Goal: Check status

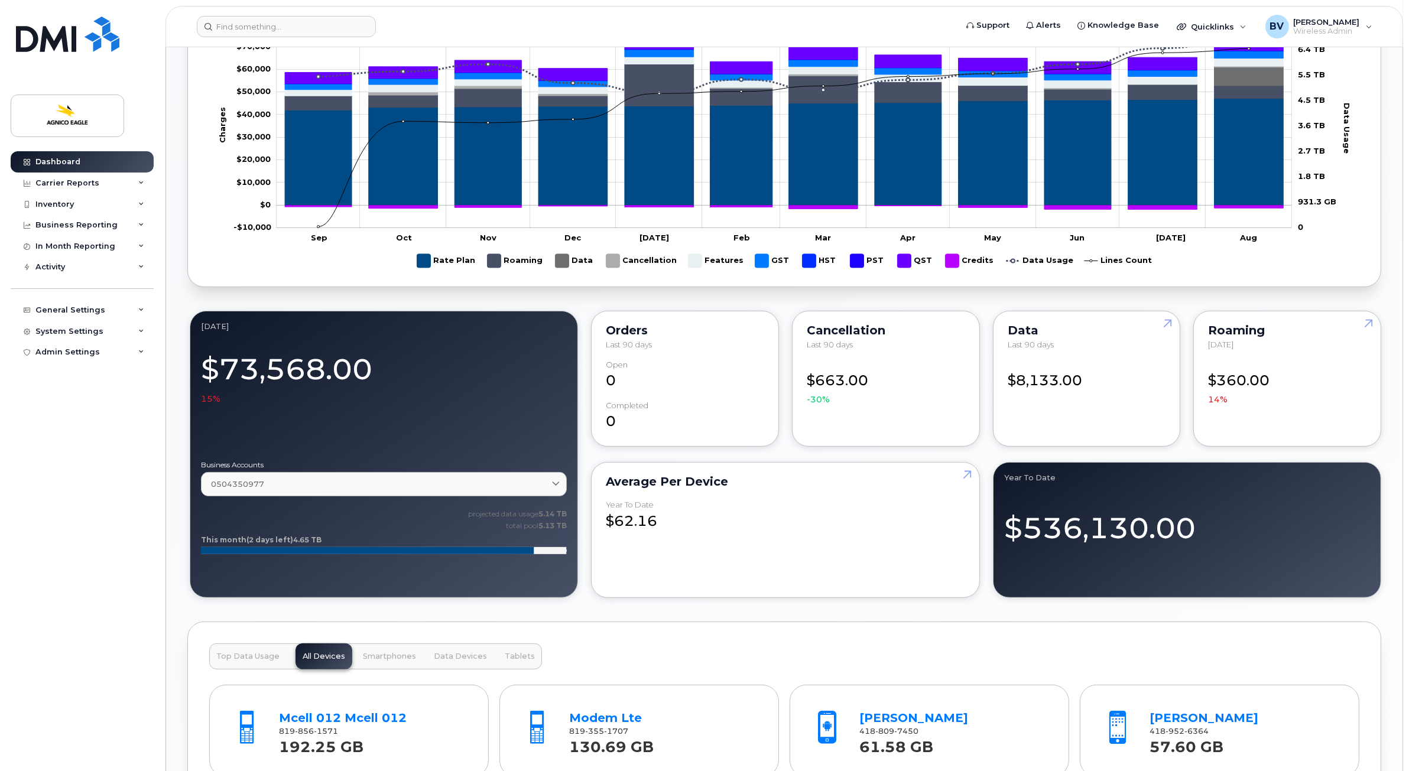
scroll to position [665, 0]
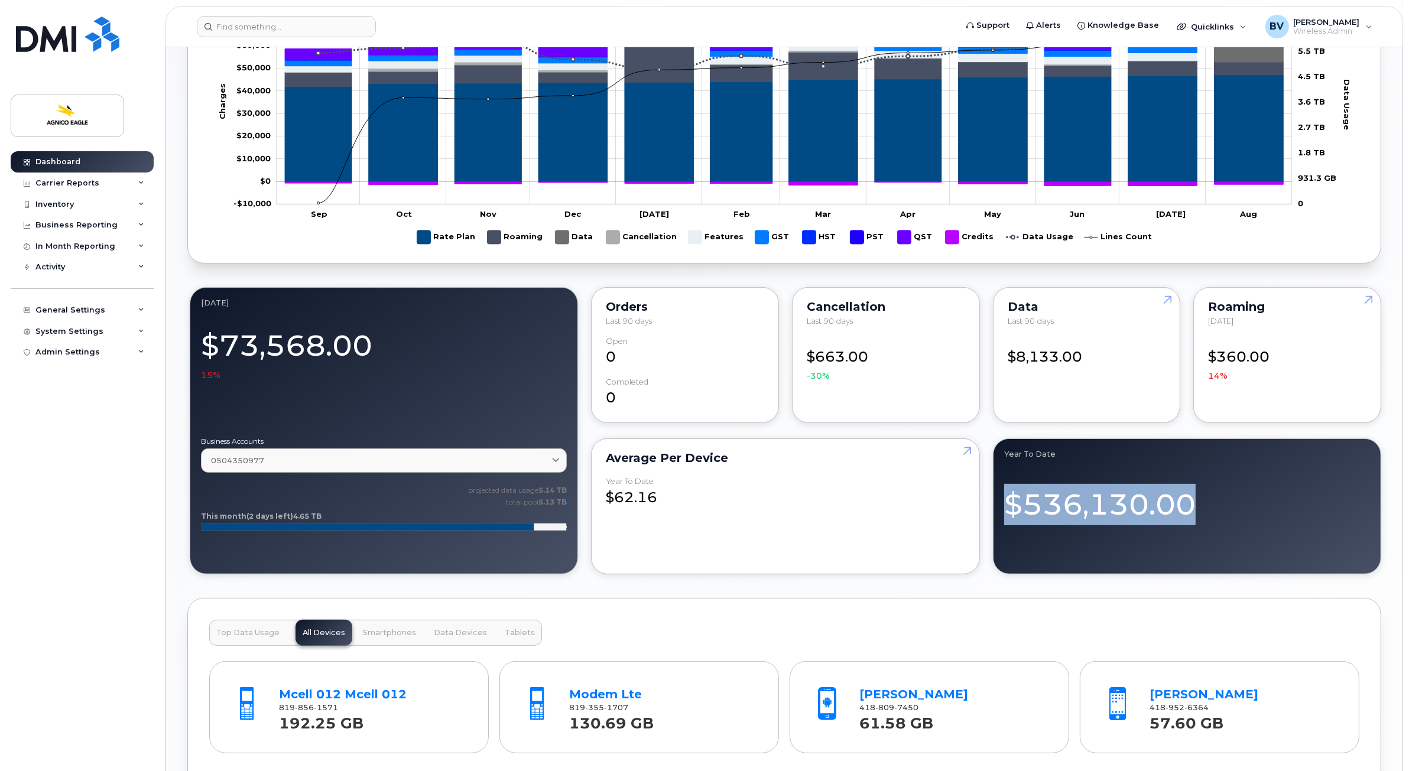
drag, startPoint x: 1007, startPoint y: 502, endPoint x: 1204, endPoint y: 506, distance: 196.8
click at [1204, 506] on div "$536,130.00" at bounding box center [1187, 498] width 366 height 51
drag, startPoint x: 1204, startPoint y: 506, endPoint x: 1171, endPoint y: 505, distance: 32.5
click at [1171, 505] on div "$536,130.00" at bounding box center [1187, 498] width 366 height 51
click at [1075, 515] on div "$536,130.00" at bounding box center [1187, 498] width 366 height 51
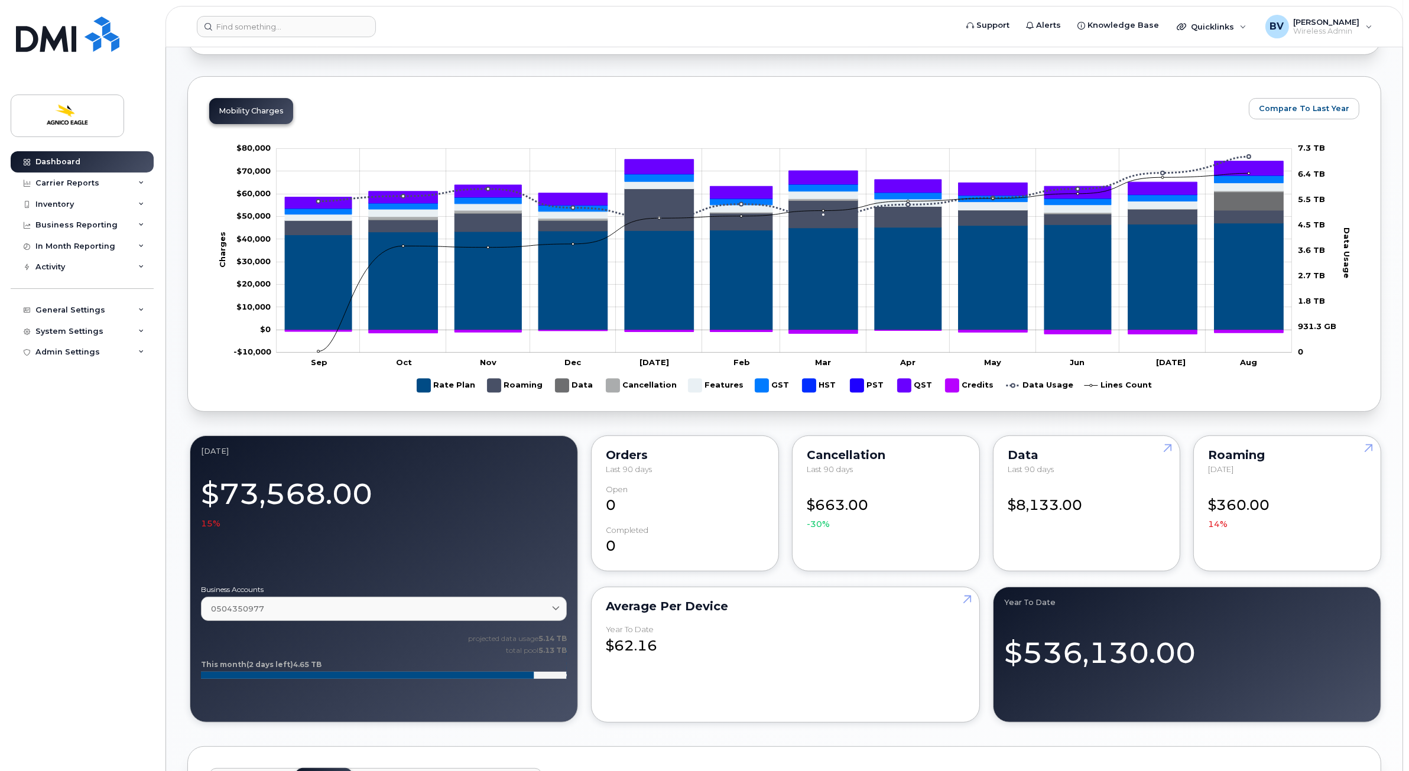
click at [1066, 639] on div "$536,130.00" at bounding box center [1187, 647] width 366 height 51
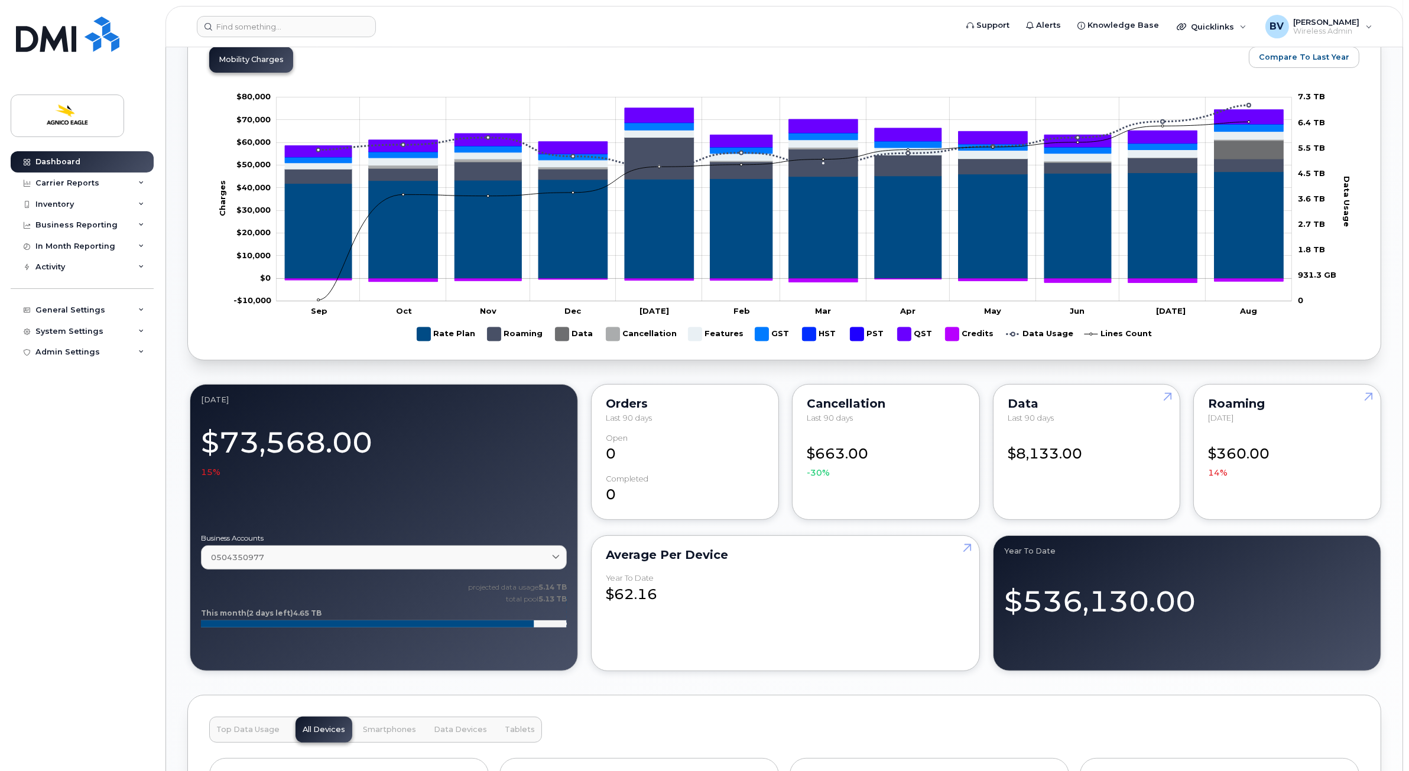
scroll to position [590, 0]
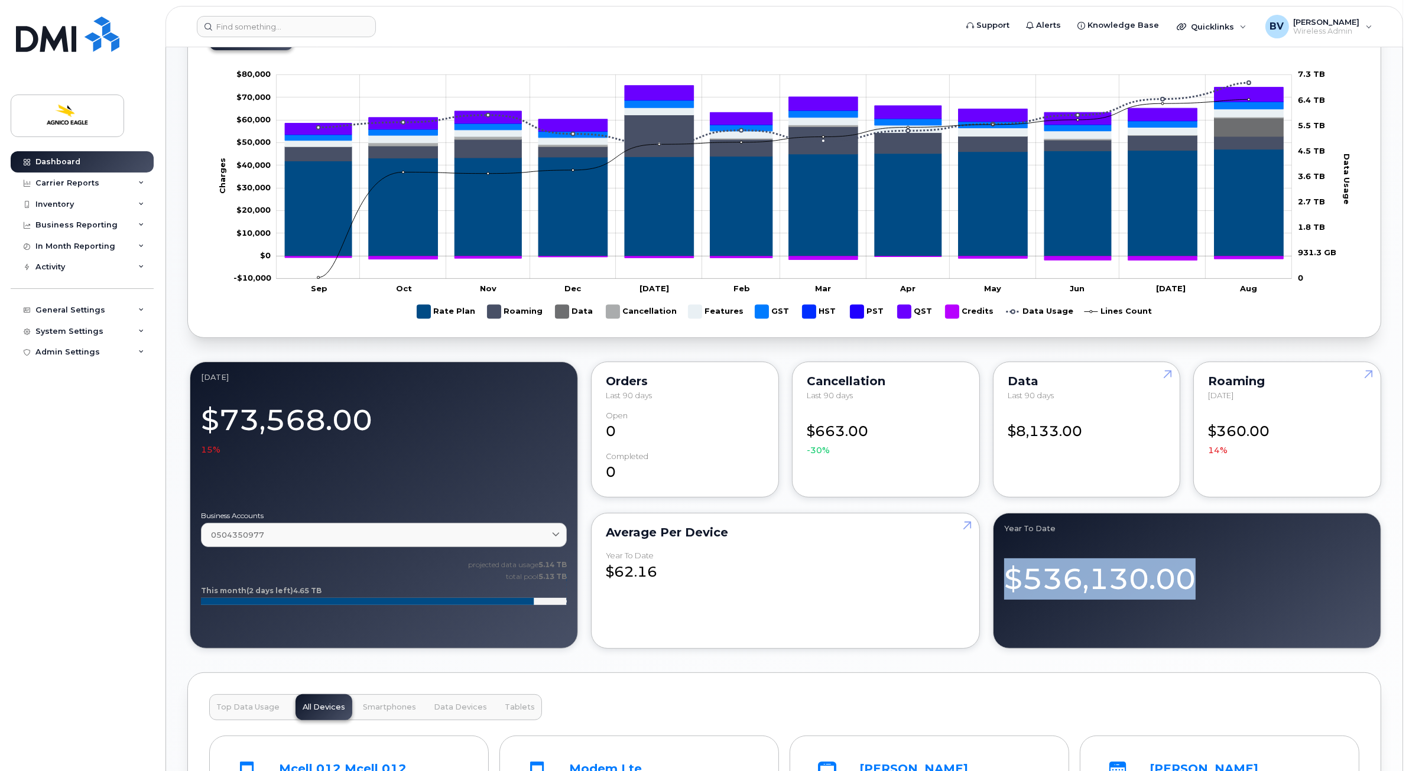
drag, startPoint x: 1009, startPoint y: 579, endPoint x: 1239, endPoint y: 576, distance: 229.9
click at [1251, 576] on div "$536,130.00" at bounding box center [1187, 573] width 366 height 51
drag, startPoint x: 1239, startPoint y: 576, endPoint x: 1201, endPoint y: 579, distance: 37.9
click at [1201, 579] on div "$536,130.00" at bounding box center [1187, 573] width 366 height 51
click at [1176, 583] on div "$536,130.00" at bounding box center [1187, 573] width 366 height 51
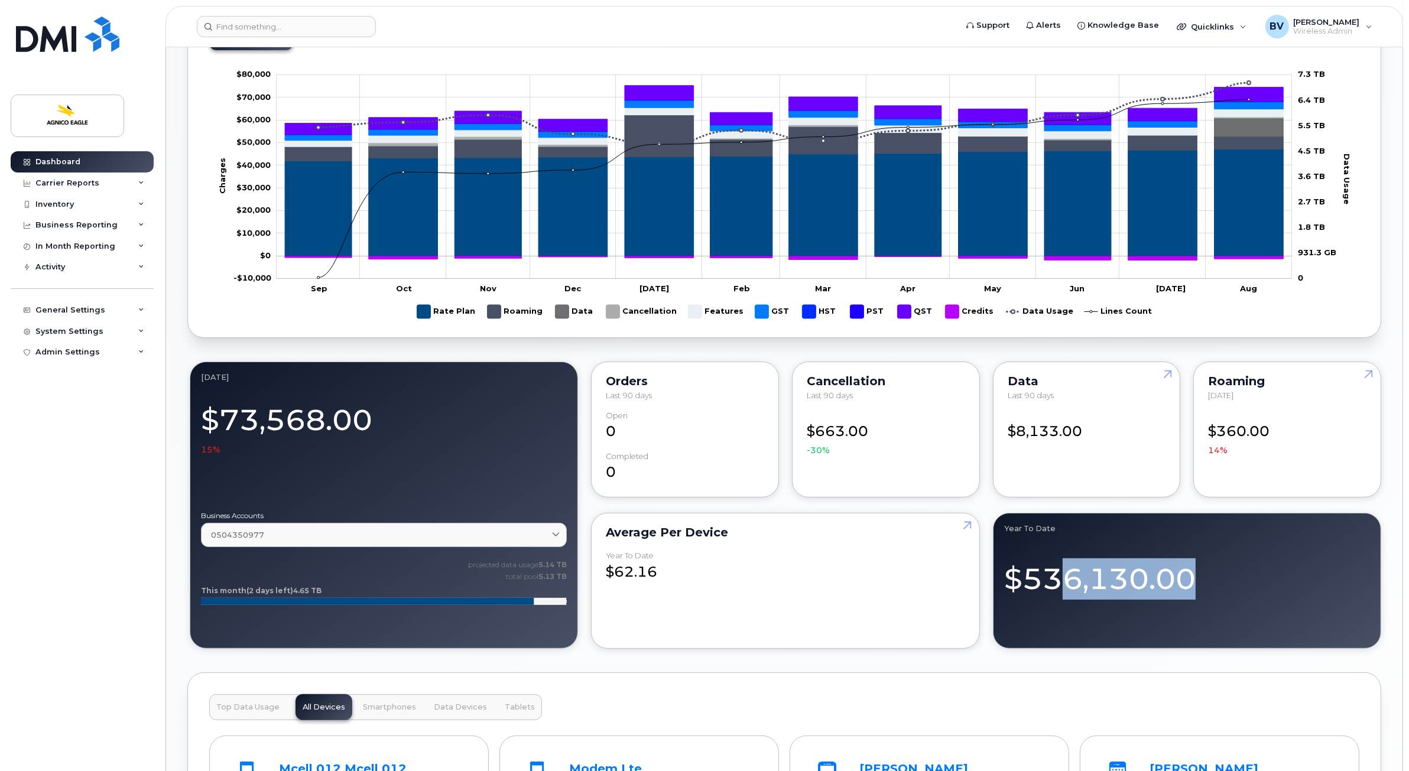
drag, startPoint x: 1190, startPoint y: 577, endPoint x: 1067, endPoint y: 577, distance: 123.5
click at [1067, 577] on div "$536,130.00" at bounding box center [1187, 573] width 366 height 51
drag, startPoint x: 1067, startPoint y: 577, endPoint x: 1051, endPoint y: 576, distance: 16.1
click at [1051, 576] on div "$536,130.00" at bounding box center [1187, 573] width 366 height 51
click at [1101, 645] on div "Year to Date $536,130.00" at bounding box center [1187, 581] width 388 height 136
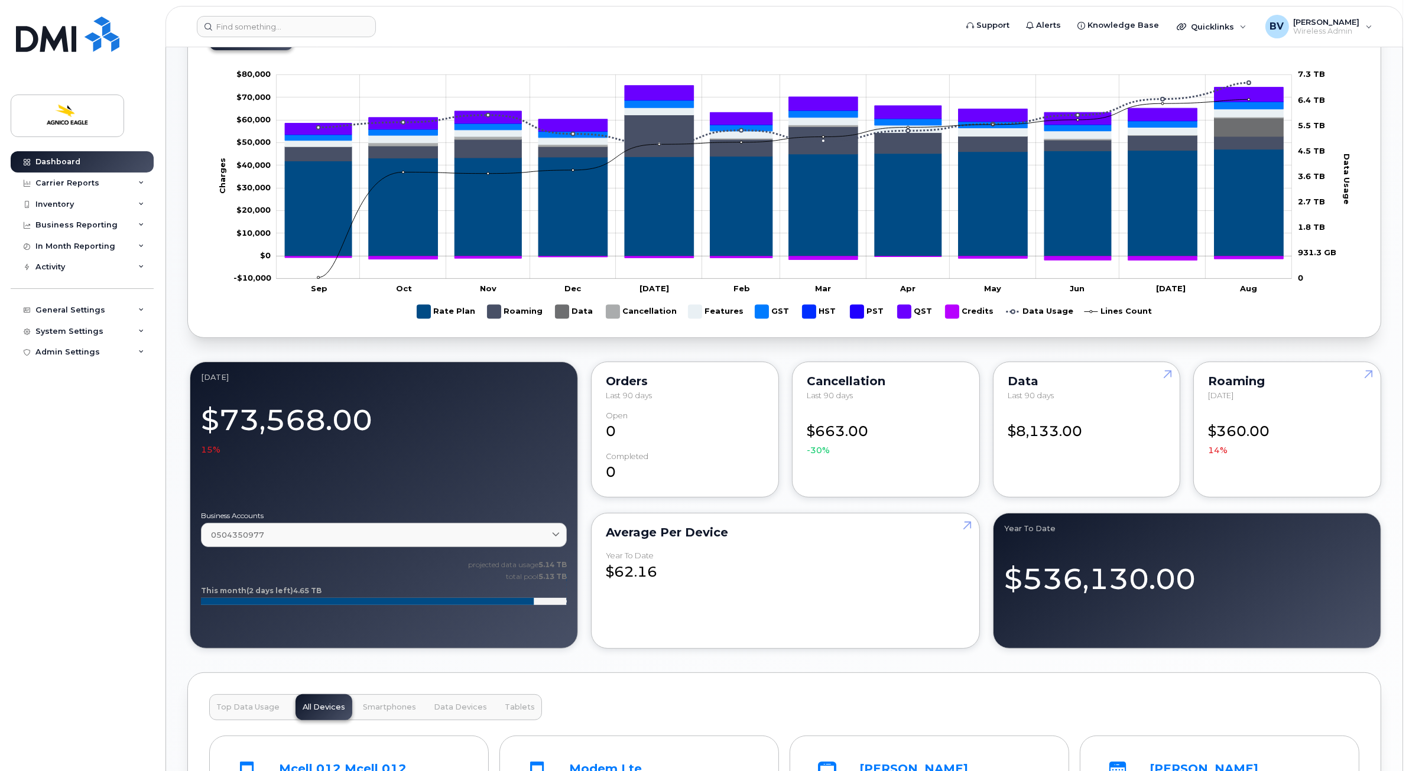
click at [1106, 662] on div "[DATE] Billing Cycle Process Waiting for Bill Files details Approvals Managers …" at bounding box center [784, 482] width 1194 height 1929
